Goal: Check status: Check status

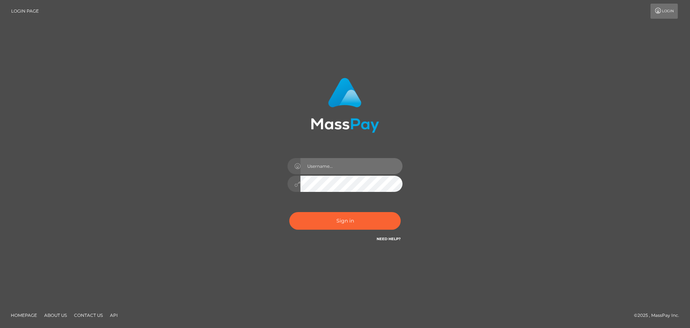
click at [331, 167] on input "text" at bounding box center [352, 166] width 102 height 16
paste input "hello.feetfinder"
drag, startPoint x: 308, startPoint y: 164, endPoint x: 308, endPoint y: 172, distance: 7.9
click at [308, 164] on input "hello.feetfinder" at bounding box center [352, 166] width 102 height 16
type input "hello.feetfinder"
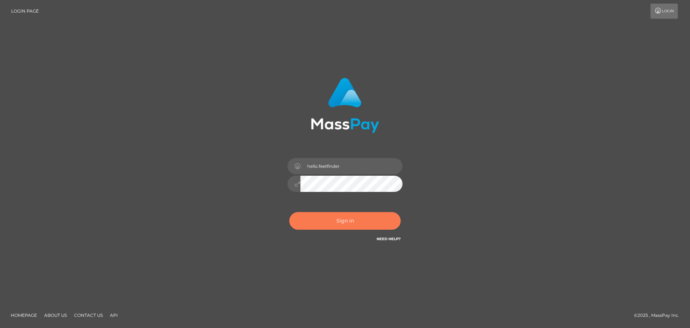
click at [342, 224] on button "Sign in" at bounding box center [344, 221] width 111 height 18
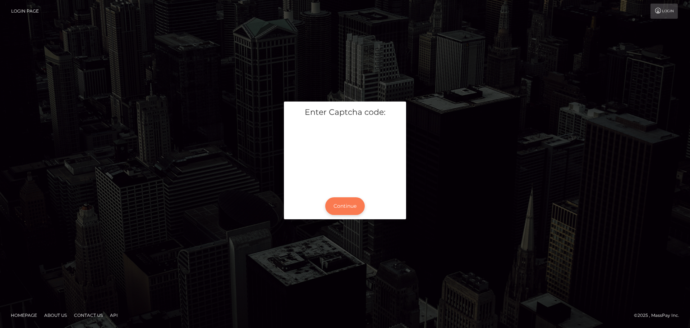
click at [349, 210] on button "Continue" at bounding box center [345, 206] width 40 height 18
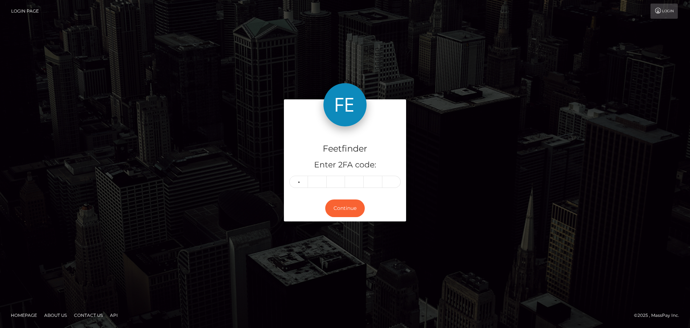
type input "7"
type input "6"
type input "0"
type input "1"
type input "7"
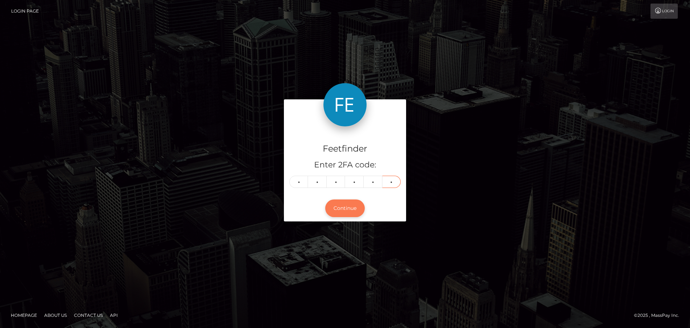
type input "9"
click at [349, 202] on button "Continue" at bounding box center [345, 208] width 40 height 18
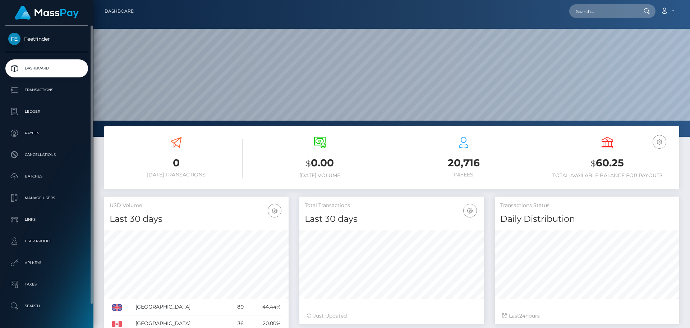
scroll to position [128, 185]
click at [26, 173] on p "Batches" at bounding box center [46, 176] width 77 height 11
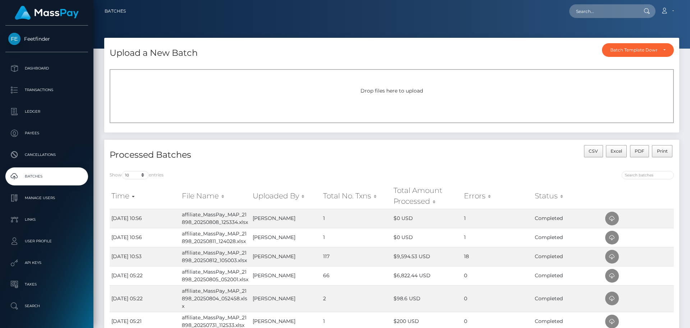
scroll to position [108, 0]
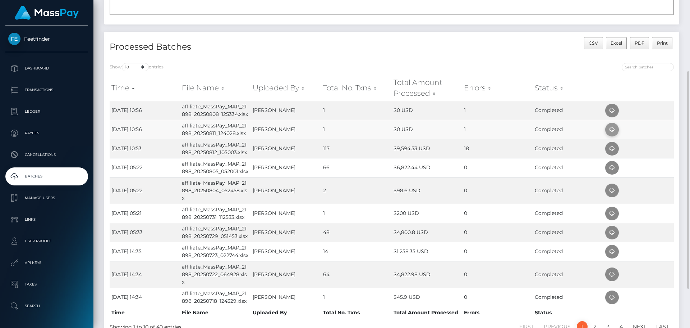
click at [614, 127] on icon at bounding box center [612, 129] width 9 height 9
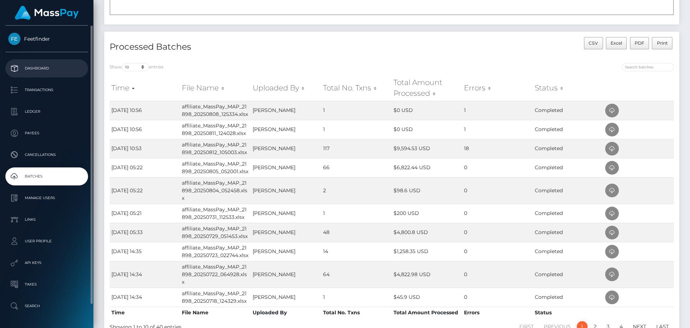
click at [44, 67] on p "Dashboard" at bounding box center [46, 68] width 77 height 11
click at [35, 65] on p "Dashboard" at bounding box center [46, 68] width 77 height 11
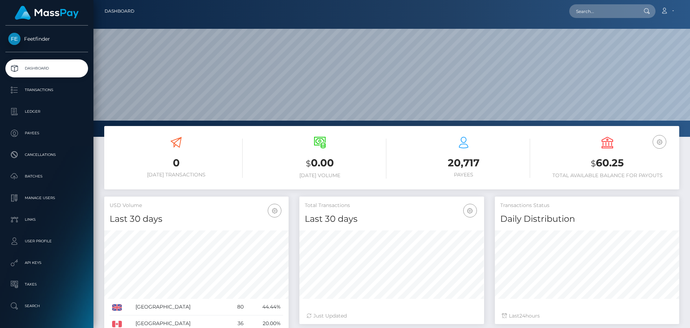
scroll to position [128, 185]
